Goal: Find specific page/section: Find specific page/section

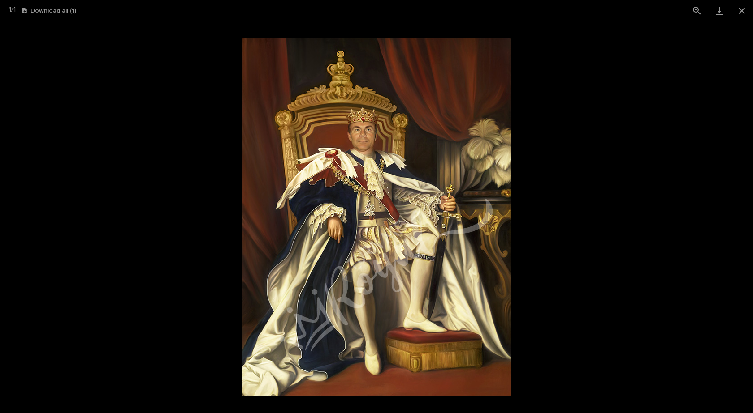
scroll to position [672, 0]
click at [744, 9] on button "Close gallery" at bounding box center [741, 10] width 22 height 21
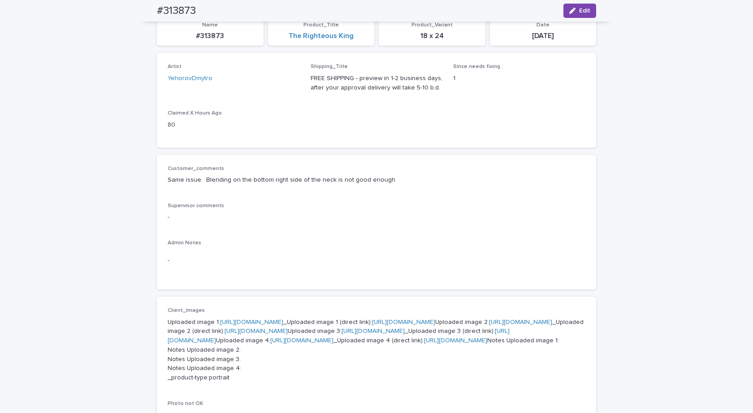
scroll to position [0, 0]
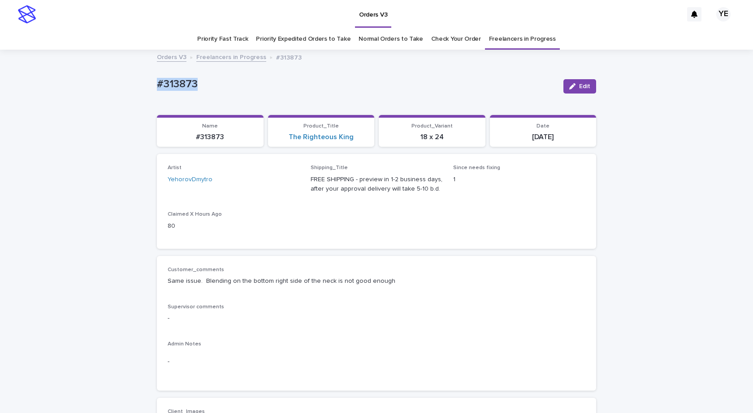
drag, startPoint x: 195, startPoint y: 84, endPoint x: 117, endPoint y: 99, distance: 79.7
copy p "#313873"
click at [223, 57] on link "Freelancers in Progress" at bounding box center [231, 57] width 70 height 10
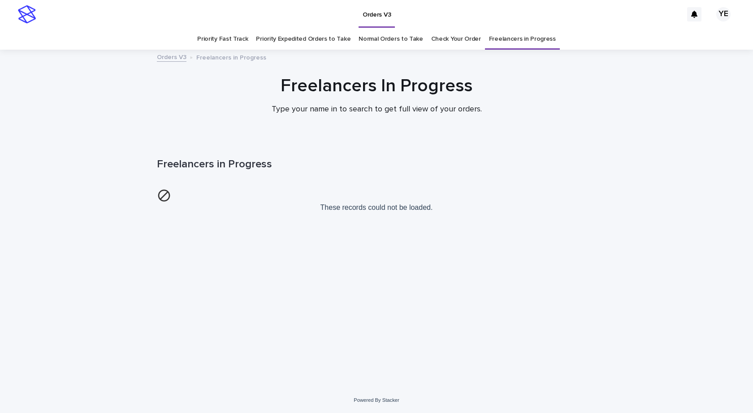
click at [226, 57] on p "Freelancers in Progress" at bounding box center [231, 57] width 70 height 10
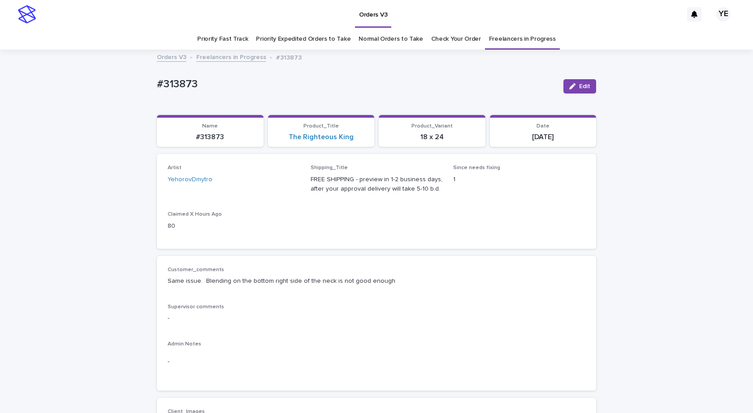
scroll to position [29, 0]
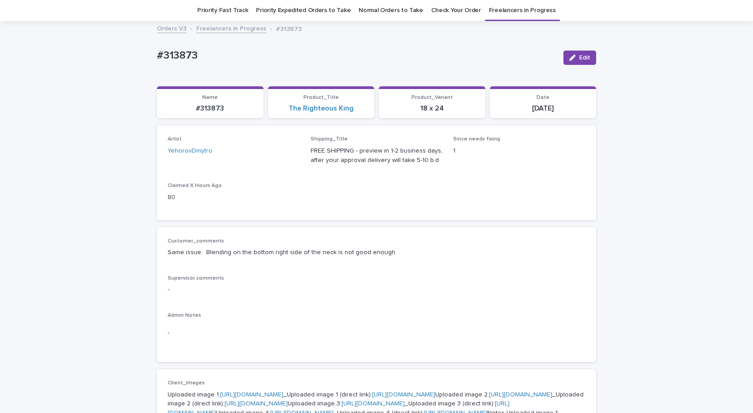
click at [210, 29] on link "Freelancers in Progress" at bounding box center [231, 28] width 70 height 10
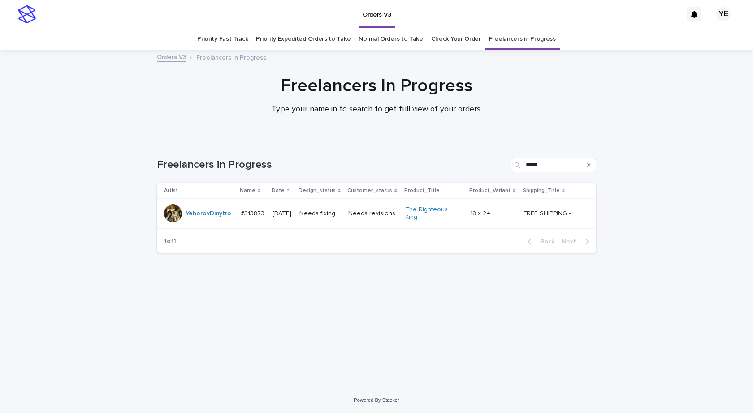
click at [116, 303] on div "Loading... Saving… Loading... Saving… Freelancers in Progress ***** Artist Name…" at bounding box center [376, 264] width 753 height 248
click at [200, 219] on div "YehorovDmytro" at bounding box center [198, 214] width 69 height 18
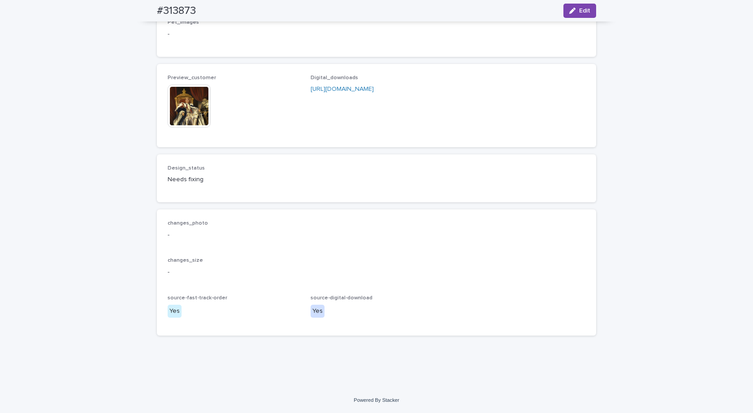
scroll to position [672, 0]
click at [179, 128] on img at bounding box center [189, 106] width 43 height 43
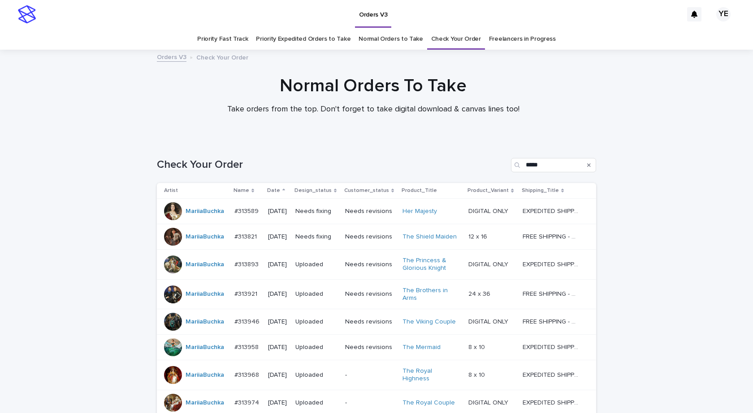
scroll to position [125, 0]
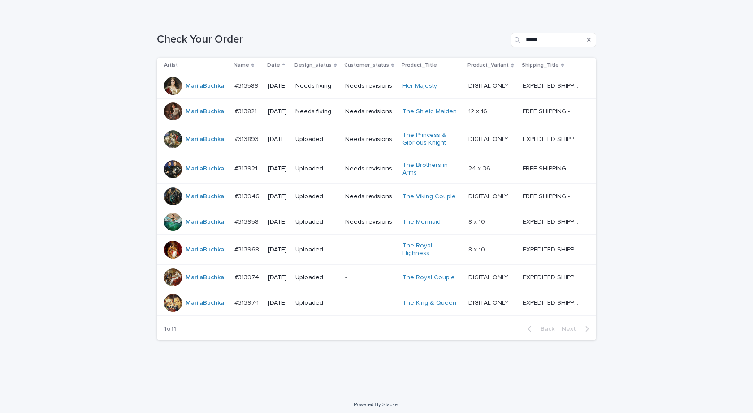
click at [167, 366] on div "Loading... Saving… Loading... Saving… Check Your Order ***** Artist Name Date D…" at bounding box center [376, 204] width 753 height 378
